Goal: Task Accomplishment & Management: Manage account settings

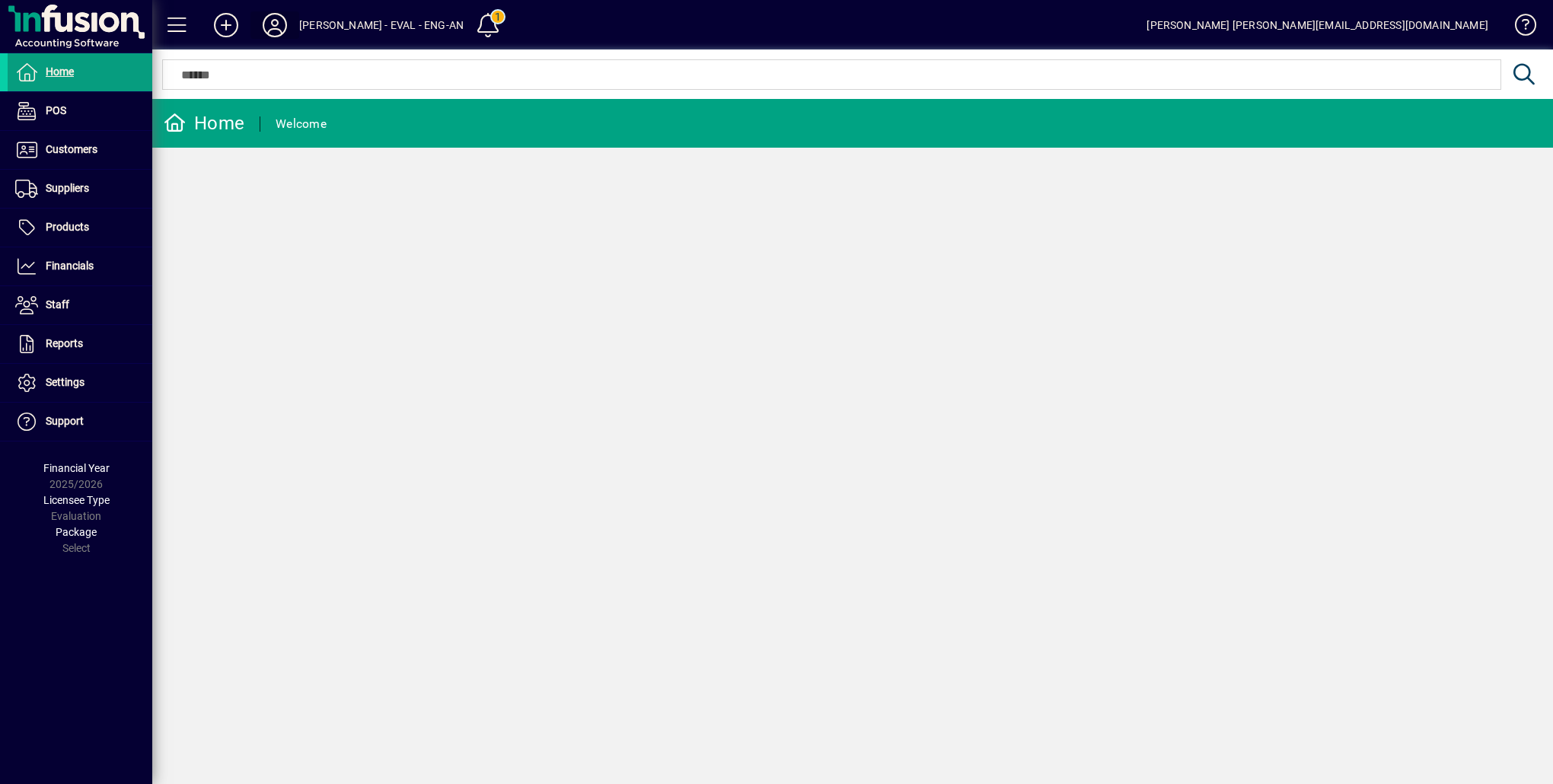
click at [280, 21] on icon at bounding box center [274, 24] width 30 height 24
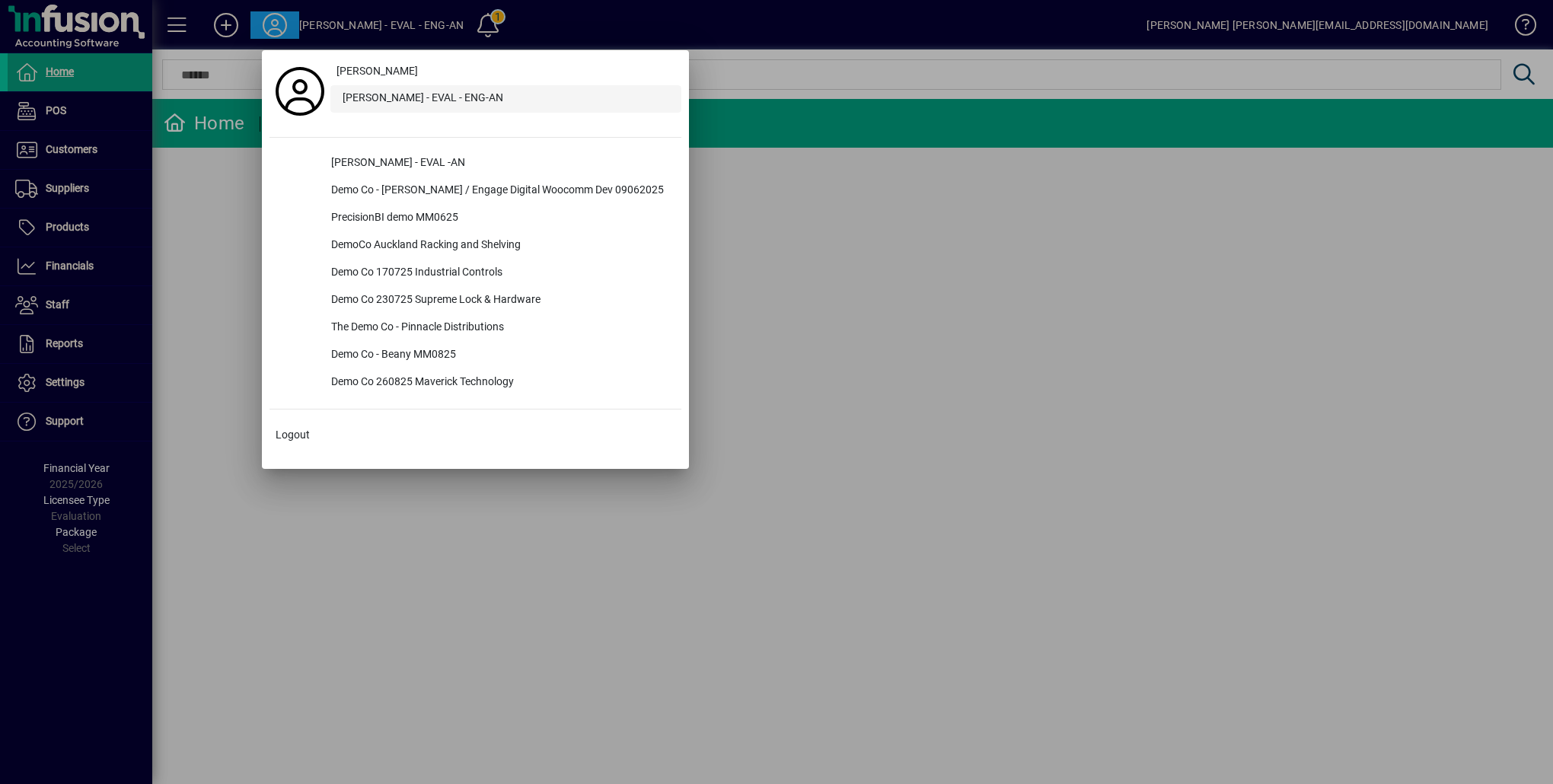
click at [378, 95] on div "Lewis Gray - EVAL - ENG-AN" at bounding box center [506, 99] width 351 height 27
click at [356, 164] on div "[PERSON_NAME] - EVAL -AN" at bounding box center [500, 163] width 363 height 27
